Goal: Obtain resource: Download file/media

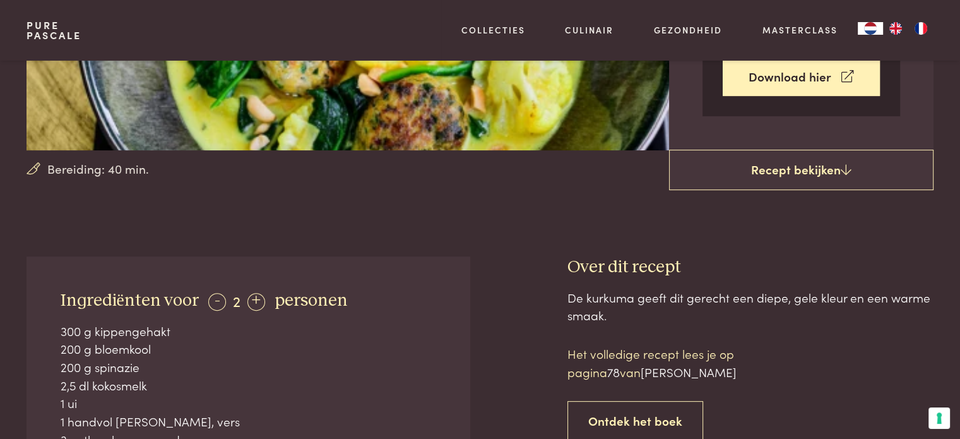
scroll to position [253, 0]
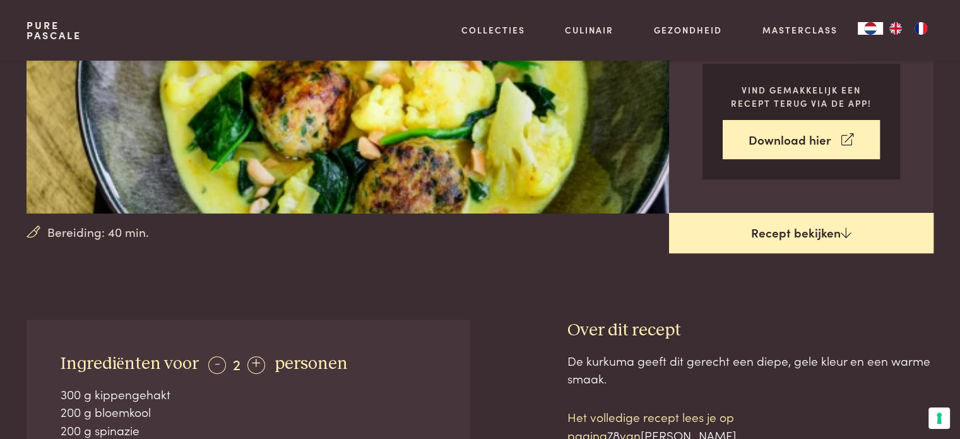
click at [773, 230] on link "Recept bekijken" at bounding box center [801, 233] width 265 height 40
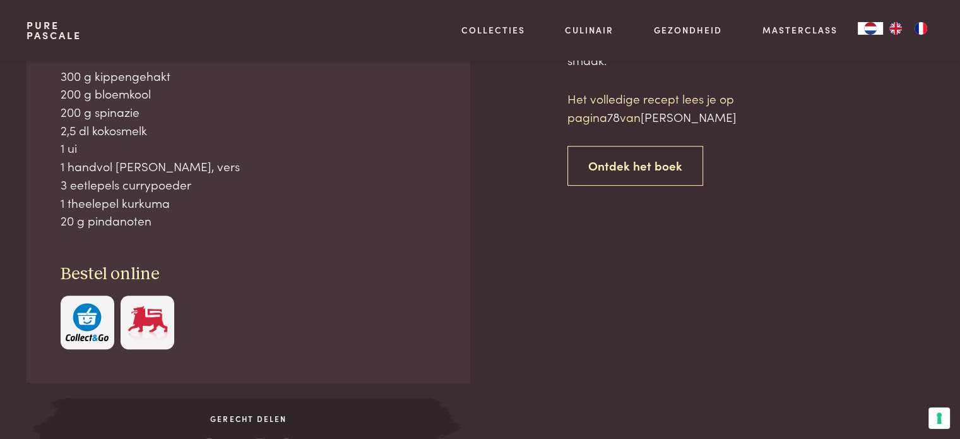
scroll to position [571, 0]
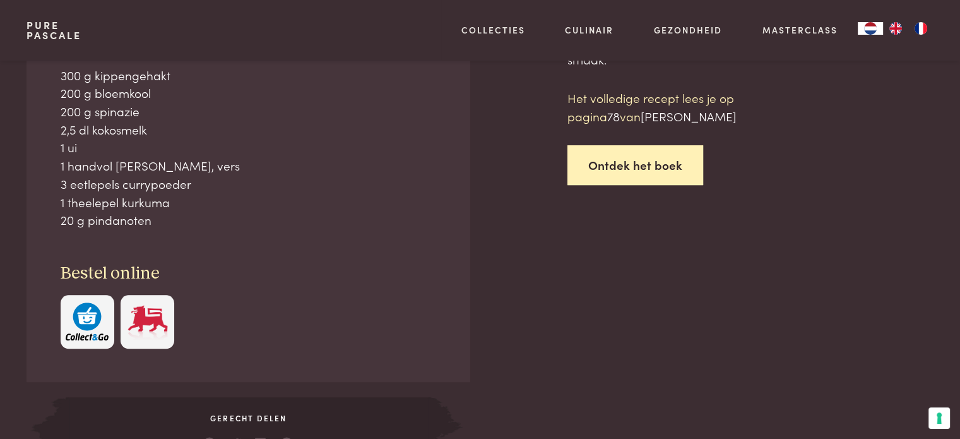
click at [653, 164] on link "Ontdek het boek" at bounding box center [636, 165] width 136 height 40
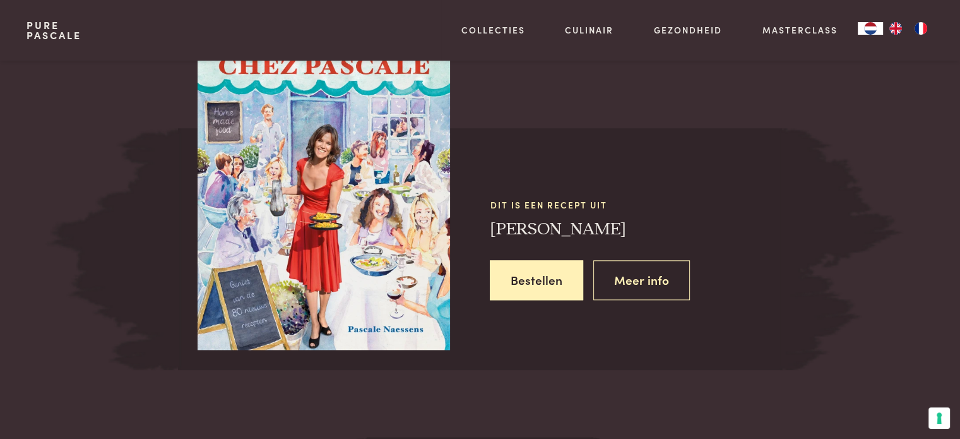
scroll to position [1172, 0]
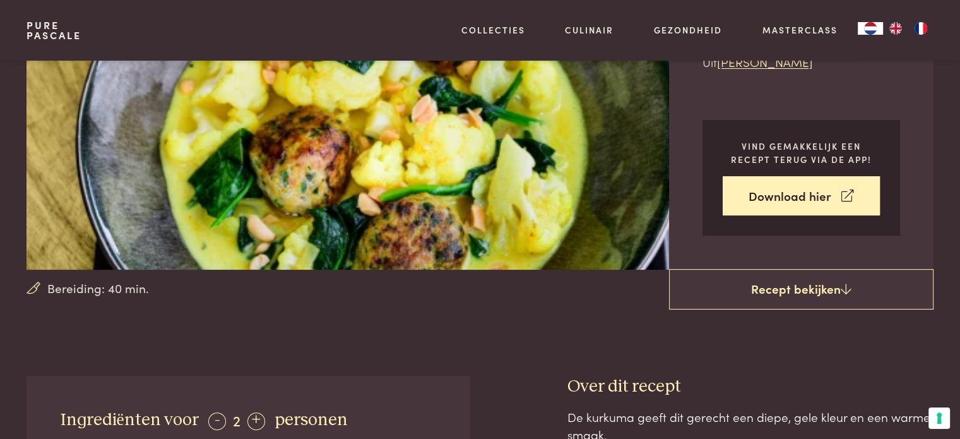
scroll to position [98, 0]
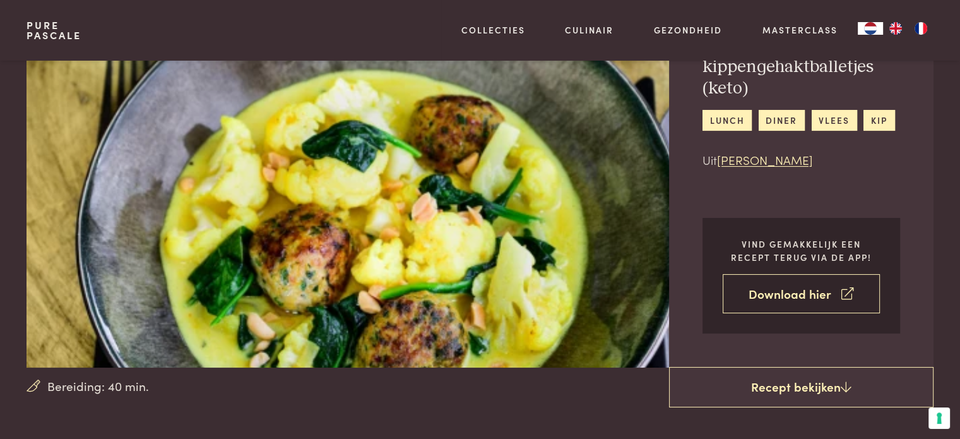
click at [758, 295] on link "Download hier" at bounding box center [801, 294] width 157 height 40
